Goal: Navigation & Orientation: Go to known website

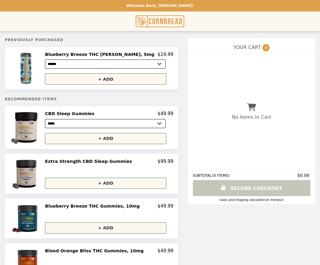
click at [158, 24] on img "Main" at bounding box center [160, 21] width 49 height 12
click at [171, 6] on p "Welcome Back, [PERSON_NAME]!" at bounding box center [159, 6] width 67 height 4
click at [166, 21] on img "Main" at bounding box center [160, 21] width 49 height 12
